Goal: Navigation & Orientation: Find specific page/section

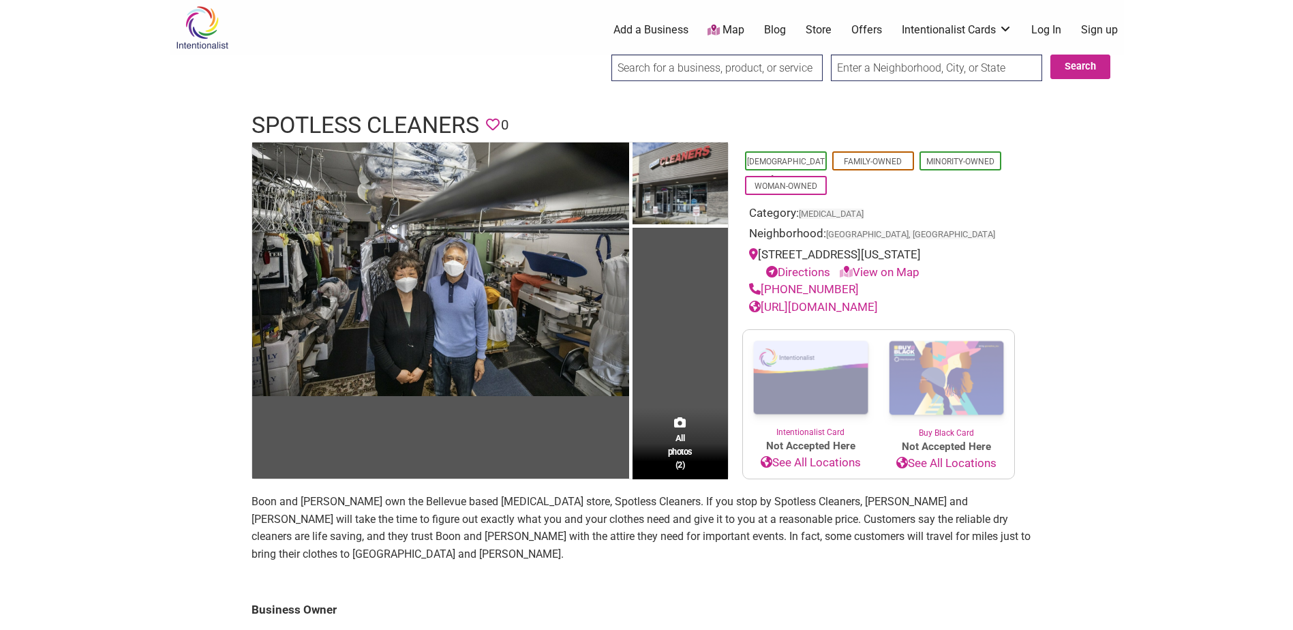
click at [915, 279] on link "View on Map" at bounding box center [880, 272] width 80 height 14
click at [894, 279] on link "View on Map" at bounding box center [880, 272] width 80 height 14
click at [853, 277] on icon at bounding box center [846, 272] width 13 height 12
click at [877, 314] on link "[URL][DOMAIN_NAME]" at bounding box center [813, 307] width 129 height 14
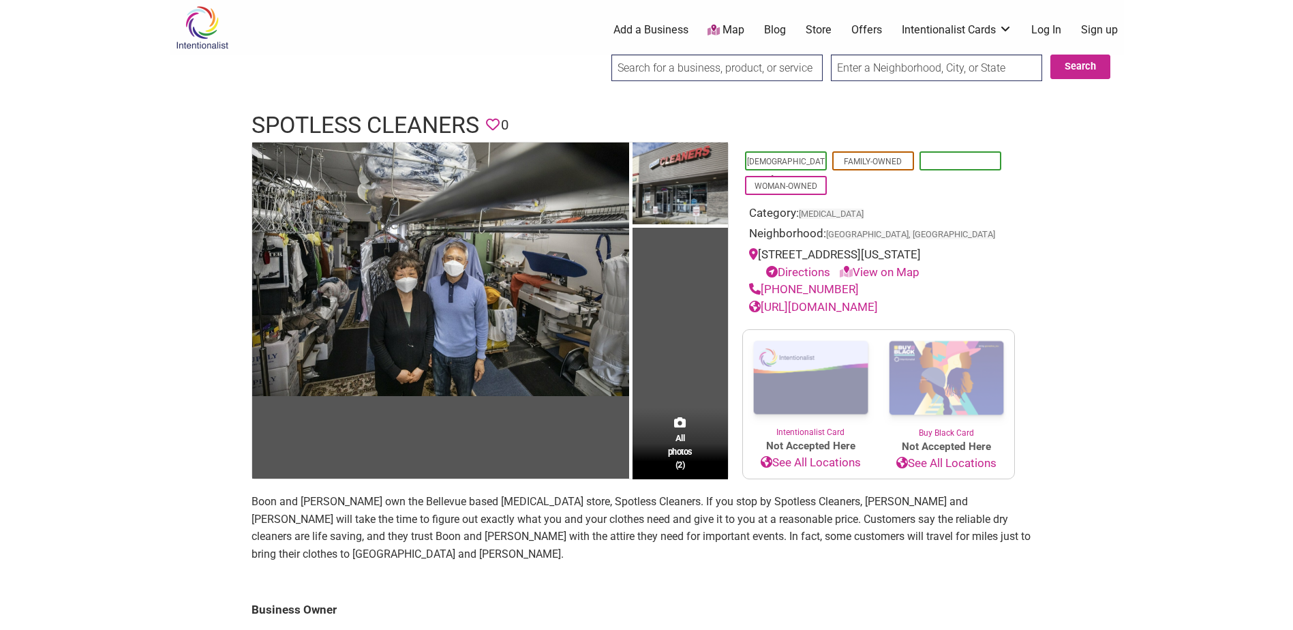
click at [960, 164] on link "Minority-Owned" at bounding box center [960, 162] width 68 height 10
click at [849, 314] on link "[URL][DOMAIN_NAME]" at bounding box center [813, 307] width 129 height 14
